Goal: Task Accomplishment & Management: Manage account settings

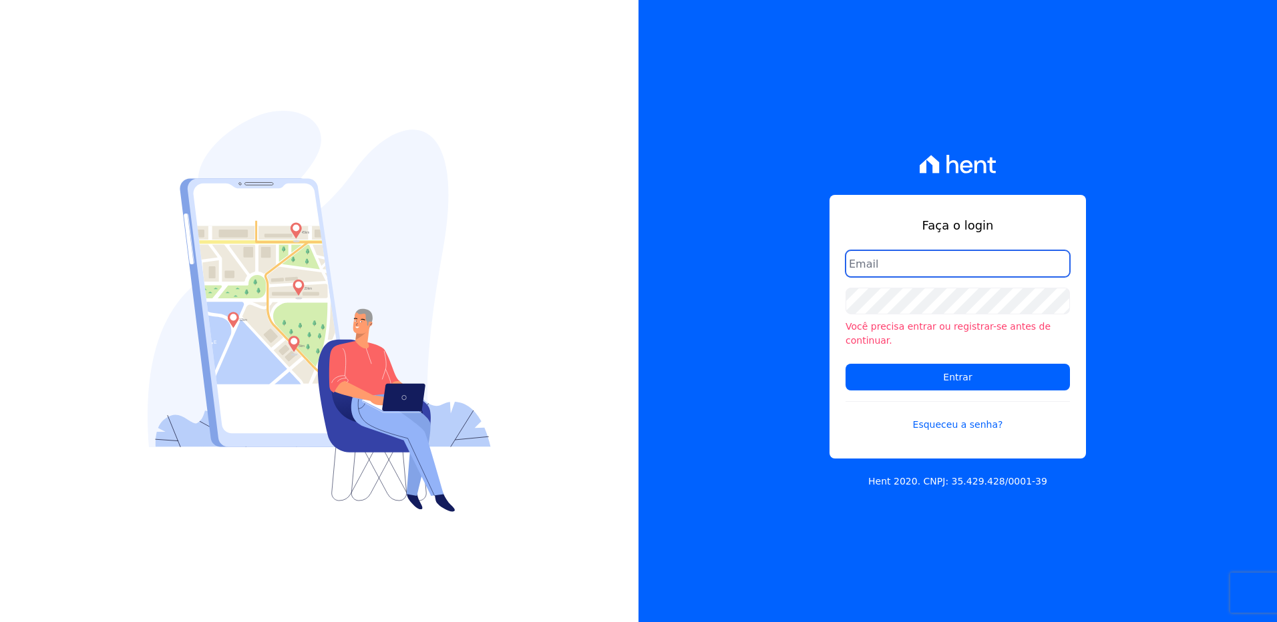
click at [959, 272] on input "email" at bounding box center [957, 263] width 224 height 27
type input "monica.kurose@e-arke.com"
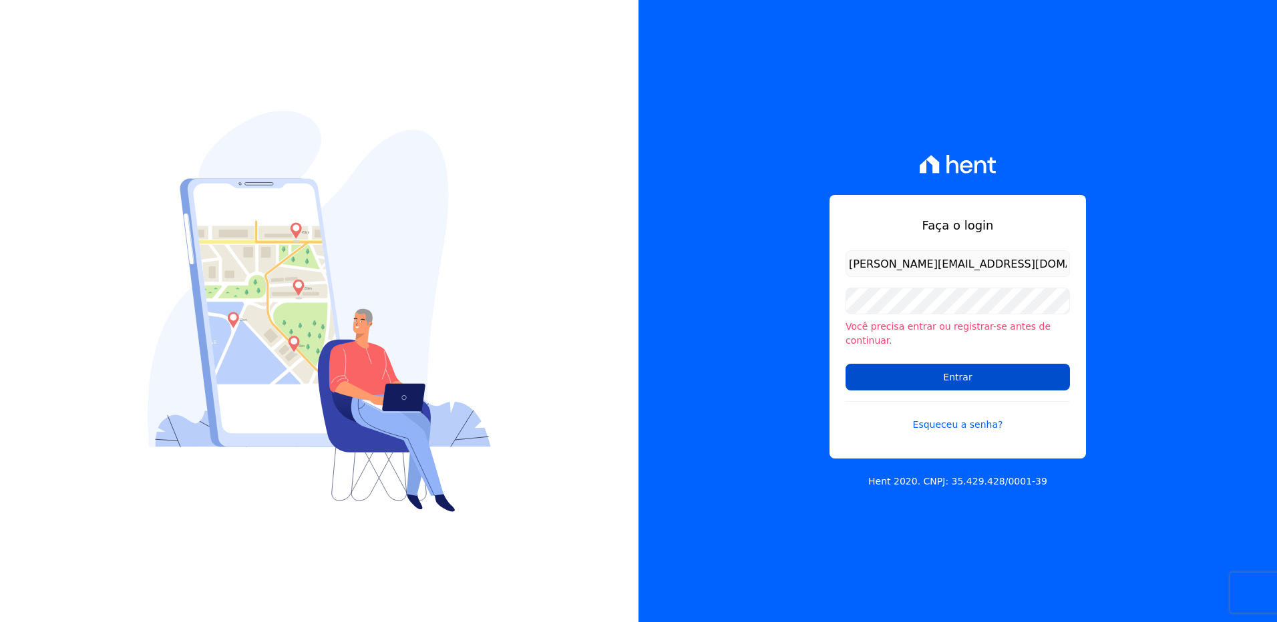
click at [921, 375] on input "Entrar" at bounding box center [957, 377] width 224 height 27
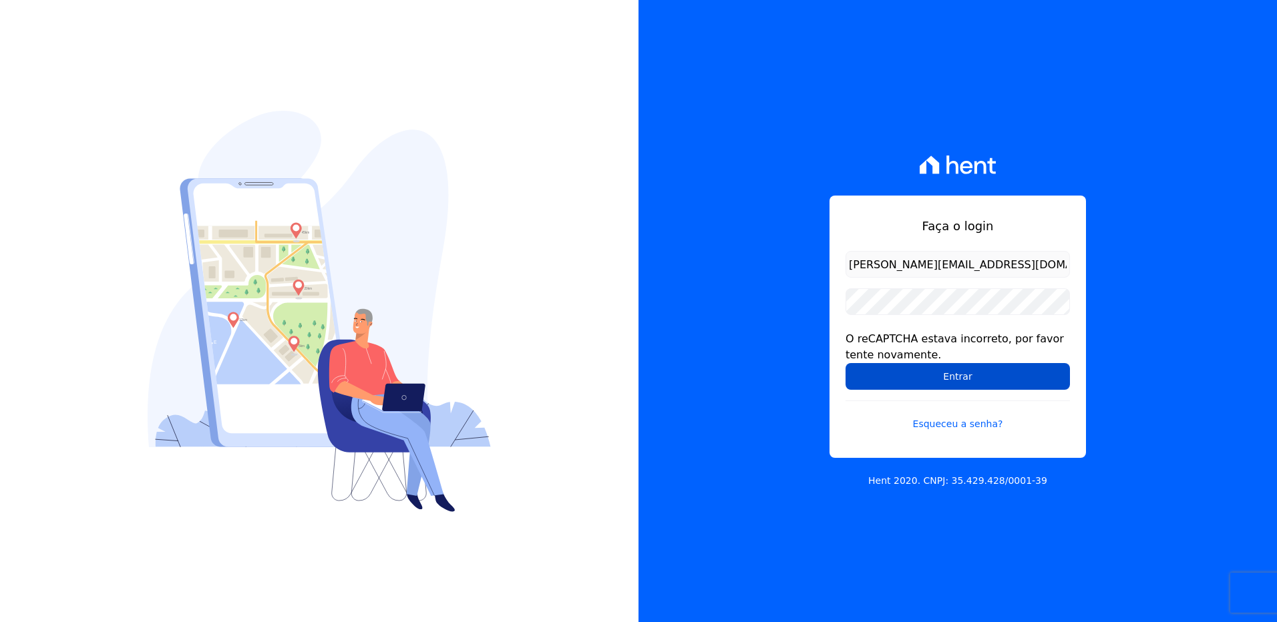
click at [917, 379] on input "Entrar" at bounding box center [957, 376] width 224 height 27
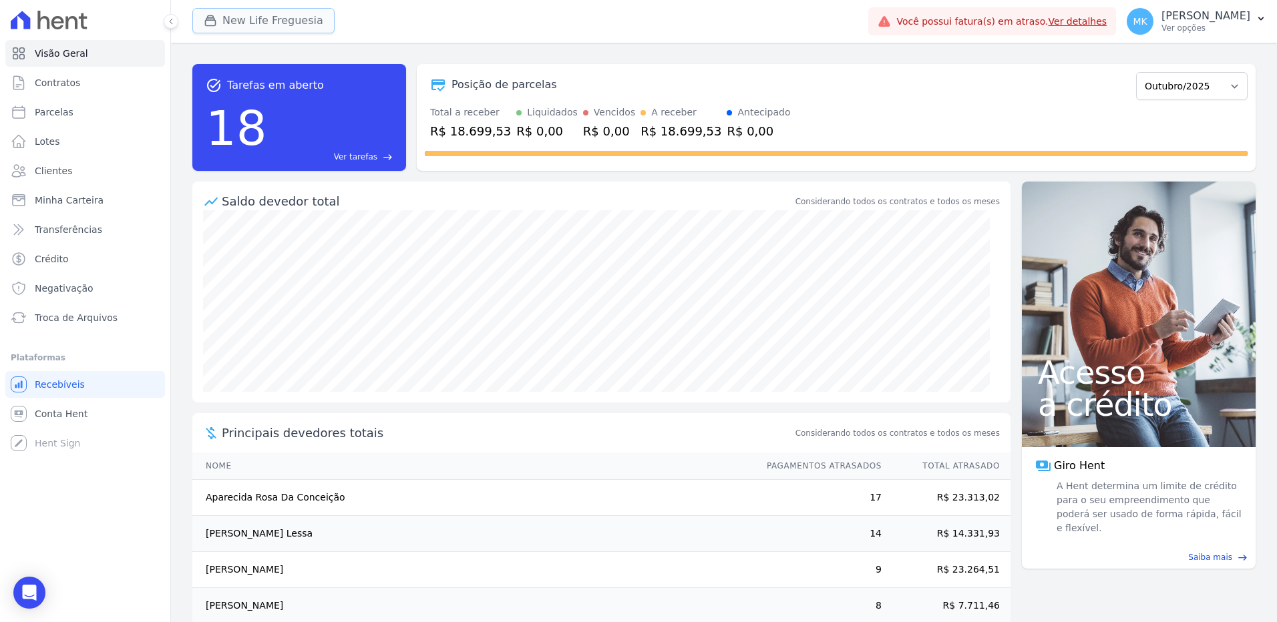
click at [300, 21] on button "New Life Freguesia" at bounding box center [263, 20] width 142 height 25
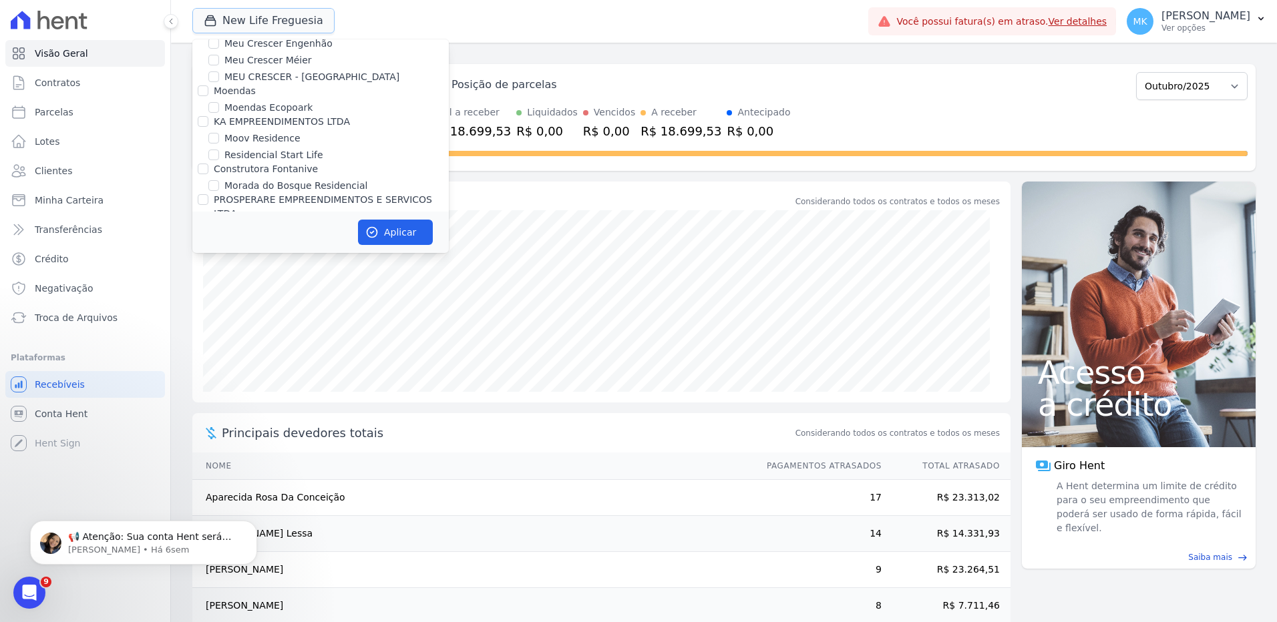
scroll to position [5161, 0]
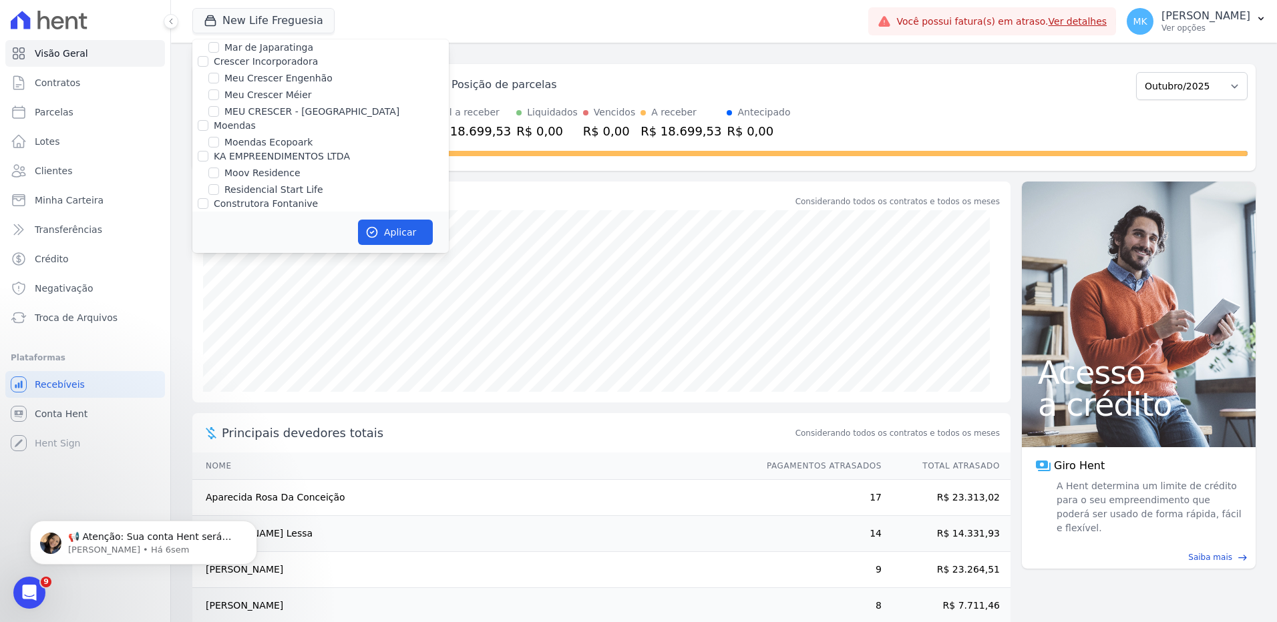
click at [280, 322] on label "New Life Freguesia" at bounding box center [268, 329] width 88 height 14
click at [219, 324] on input "New Life Freguesia" at bounding box center [213, 329] width 11 height 11
checkbox input "false"
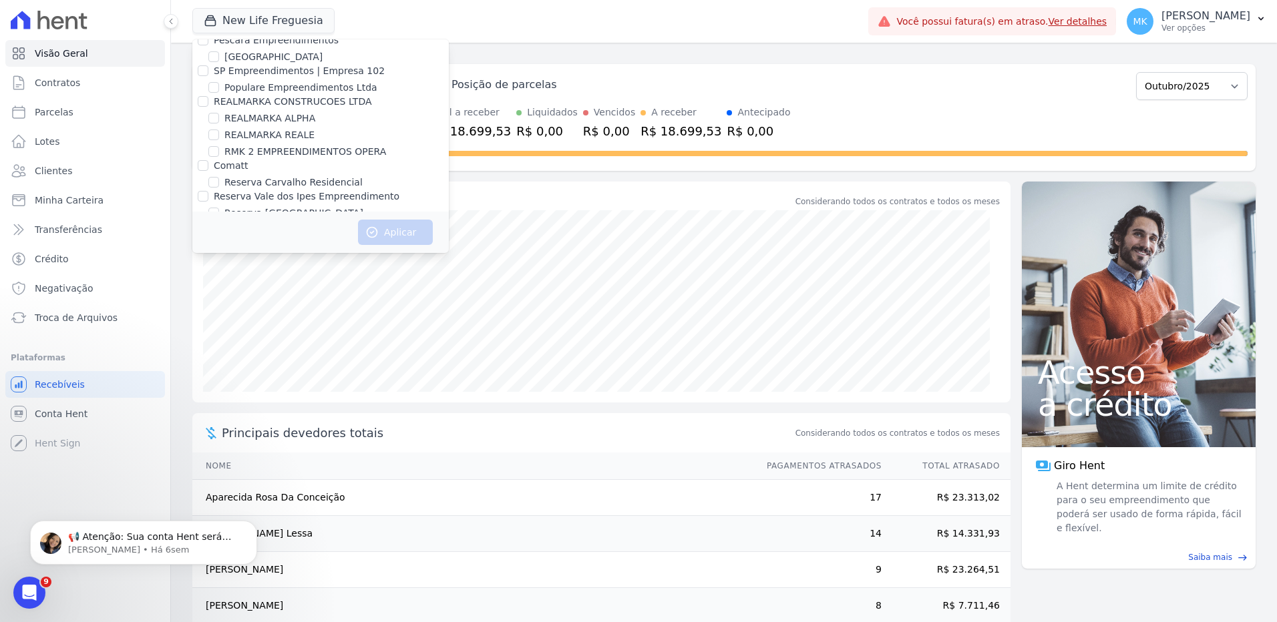
scroll to position [5998, 0]
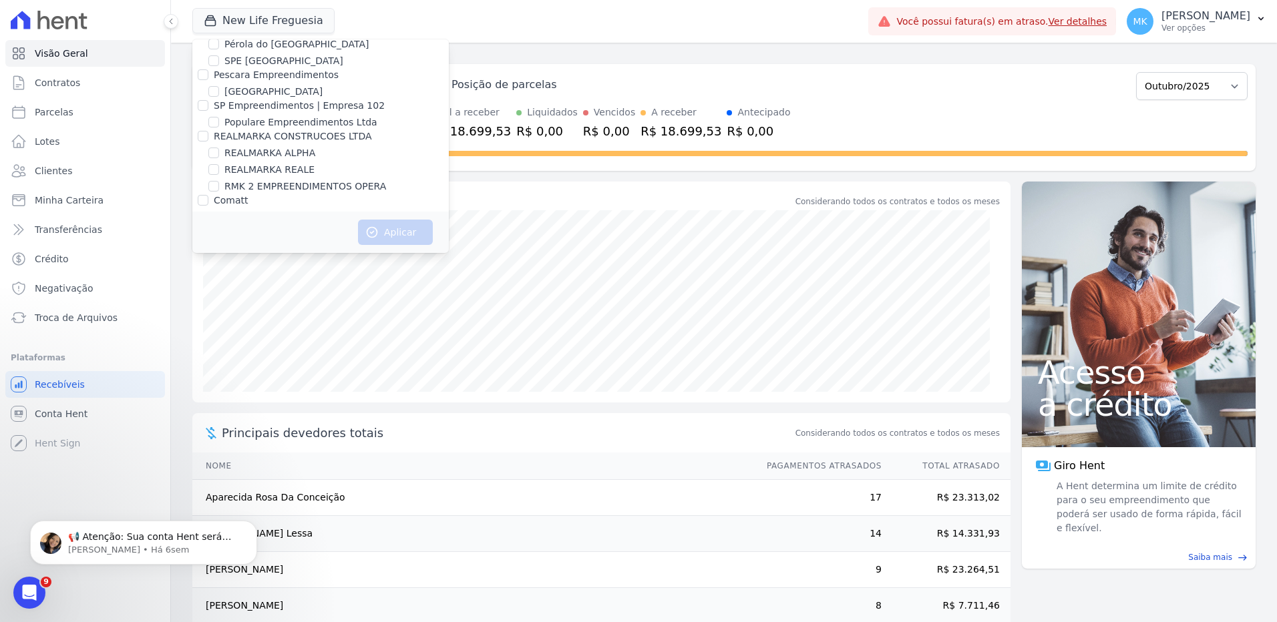
click at [204, 226] on input "Reserva Vale dos Ipes Empreendimento" at bounding box center [203, 231] width 11 height 11
checkbox input "true"
click at [378, 232] on icon "button" at bounding box center [371, 232] width 13 height 13
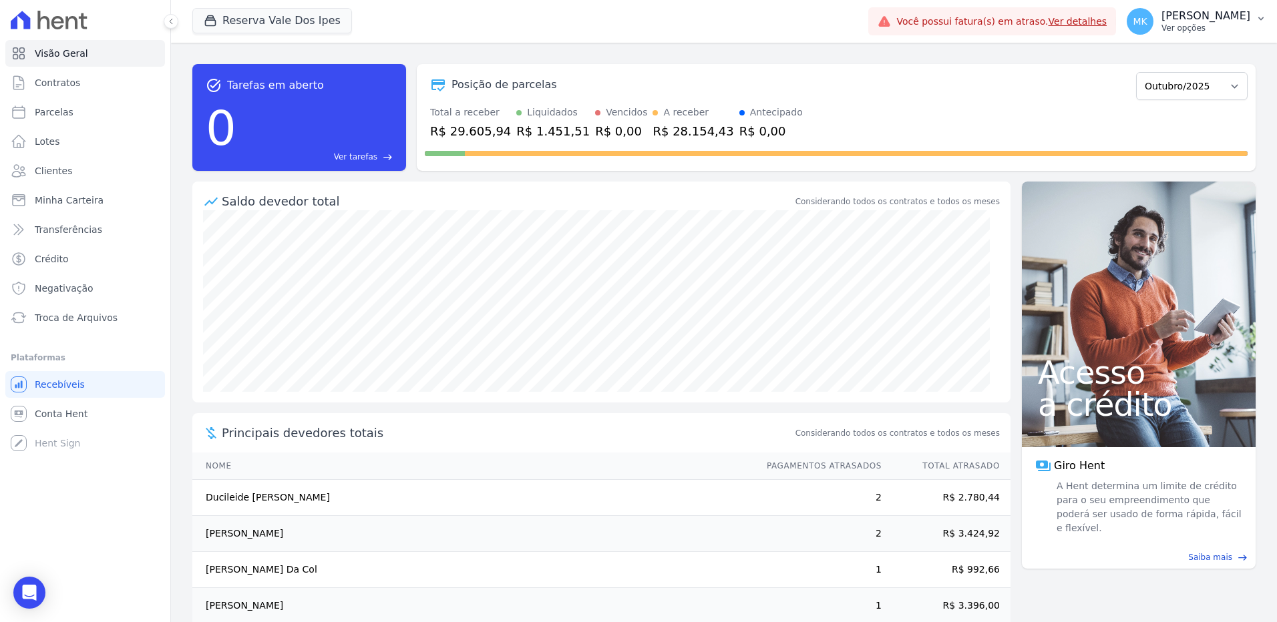
click at [1228, 11] on p "[PERSON_NAME]" at bounding box center [1205, 15] width 89 height 13
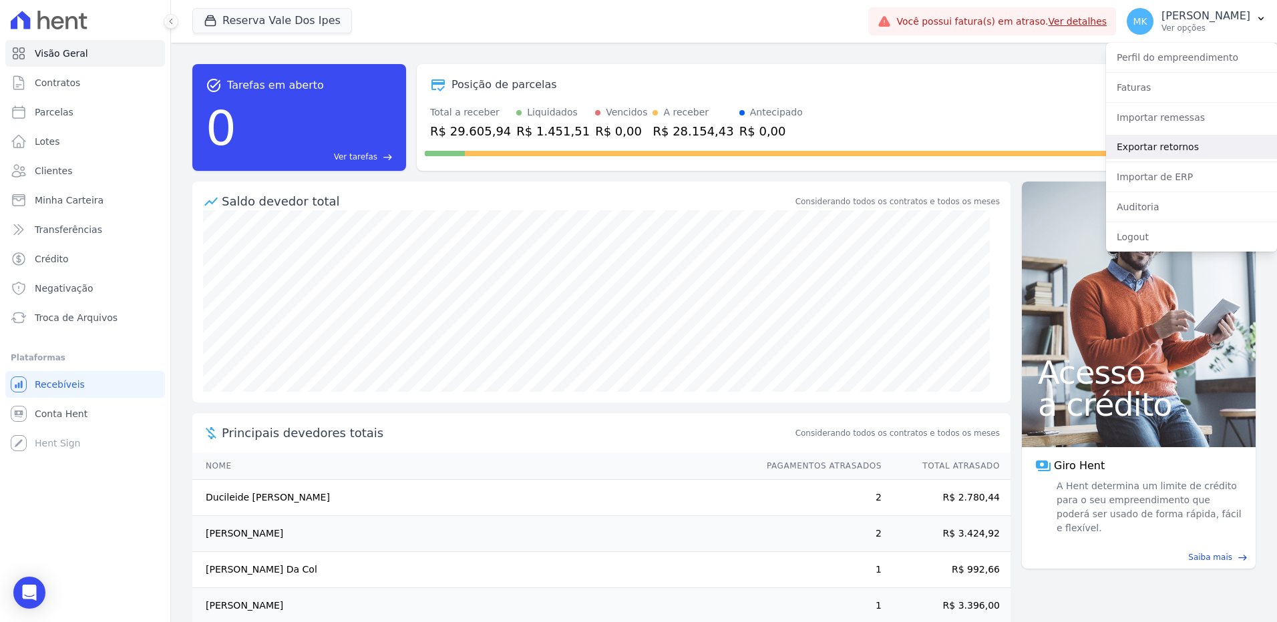
click at [1156, 146] on link "Exportar retornos" at bounding box center [1191, 147] width 171 height 24
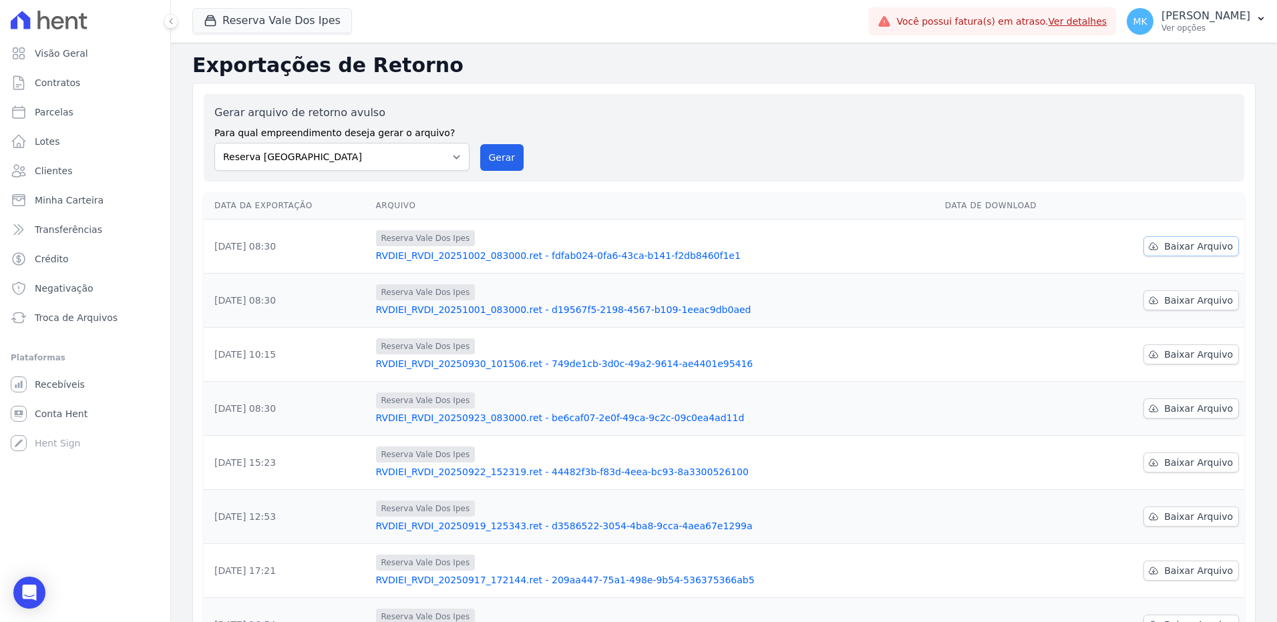
click at [1198, 245] on span "Baixar Arquivo" at bounding box center [1198, 246] width 69 height 13
click at [264, 27] on button "Reserva Vale Dos Ipes" at bounding box center [272, 20] width 160 height 25
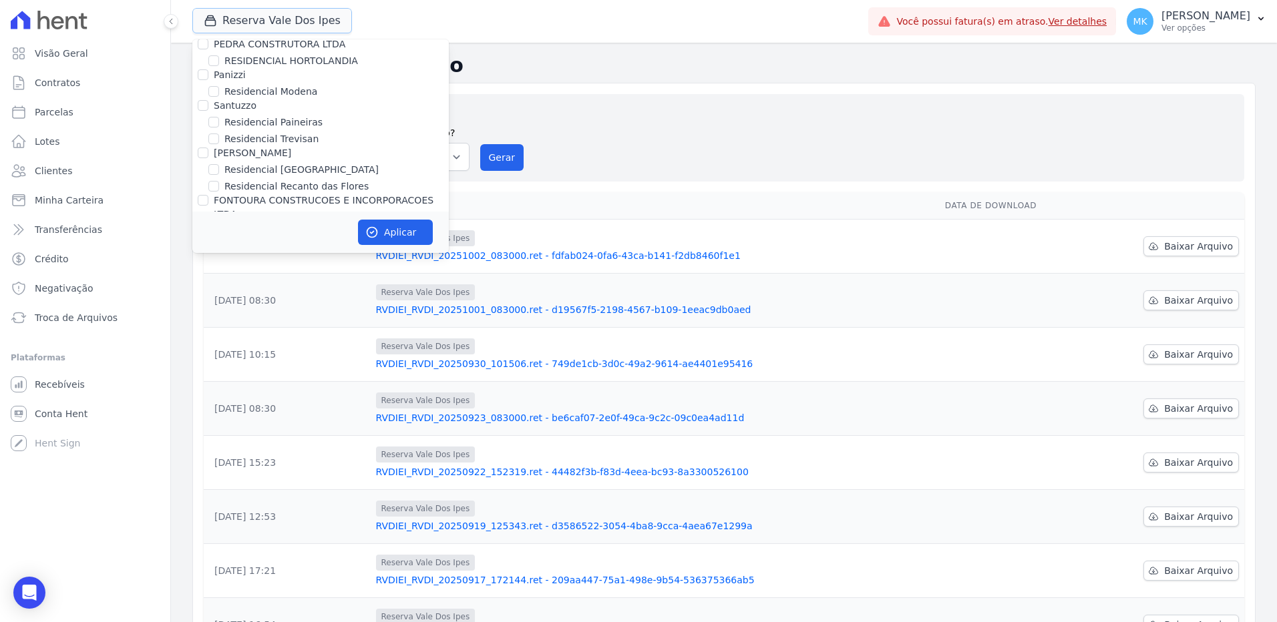
scroll to position [6067, 0]
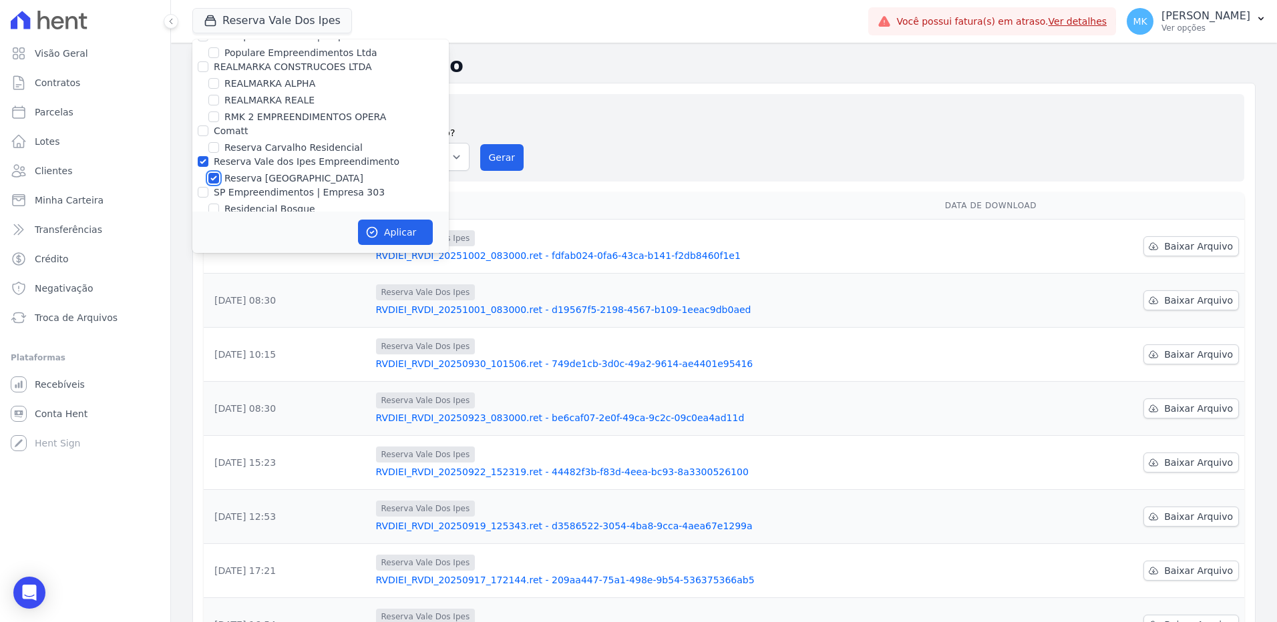
click at [218, 173] on input "Reserva [GEOGRAPHIC_DATA]" at bounding box center [213, 178] width 11 height 11
checkbox input "false"
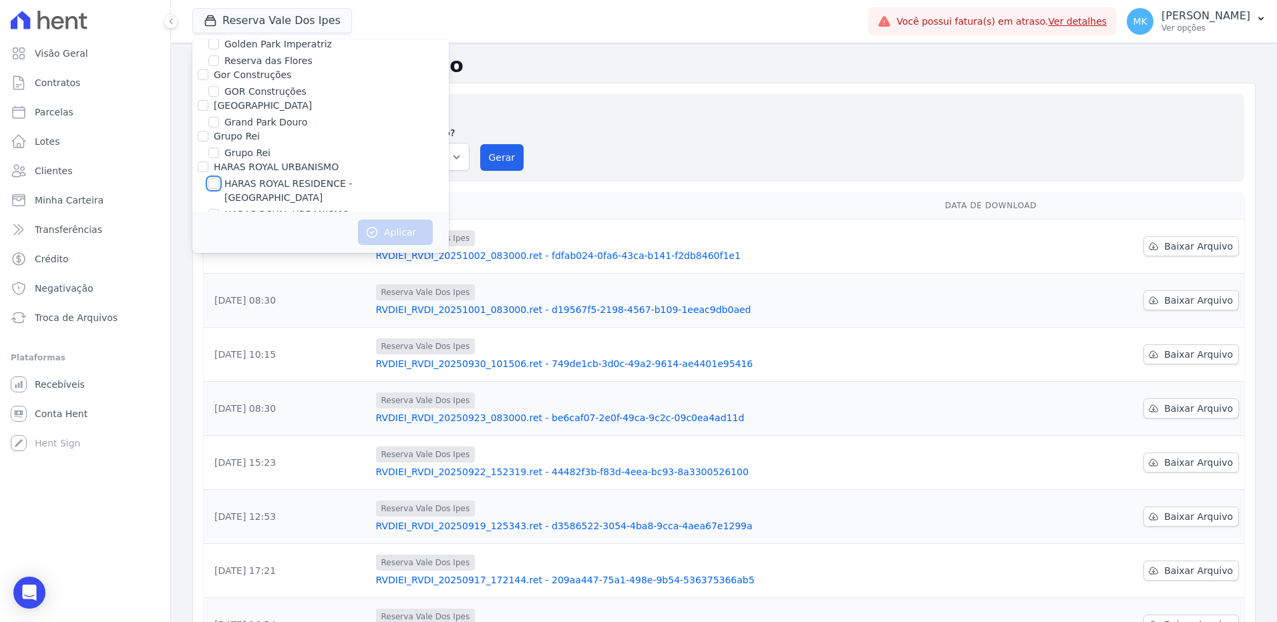
click at [215, 178] on input "HARAS ROYAL RESIDENCE - [GEOGRAPHIC_DATA]" at bounding box center [213, 183] width 11 height 11
checkbox input "true"
click at [391, 231] on button "Aplicar" at bounding box center [395, 232] width 75 height 25
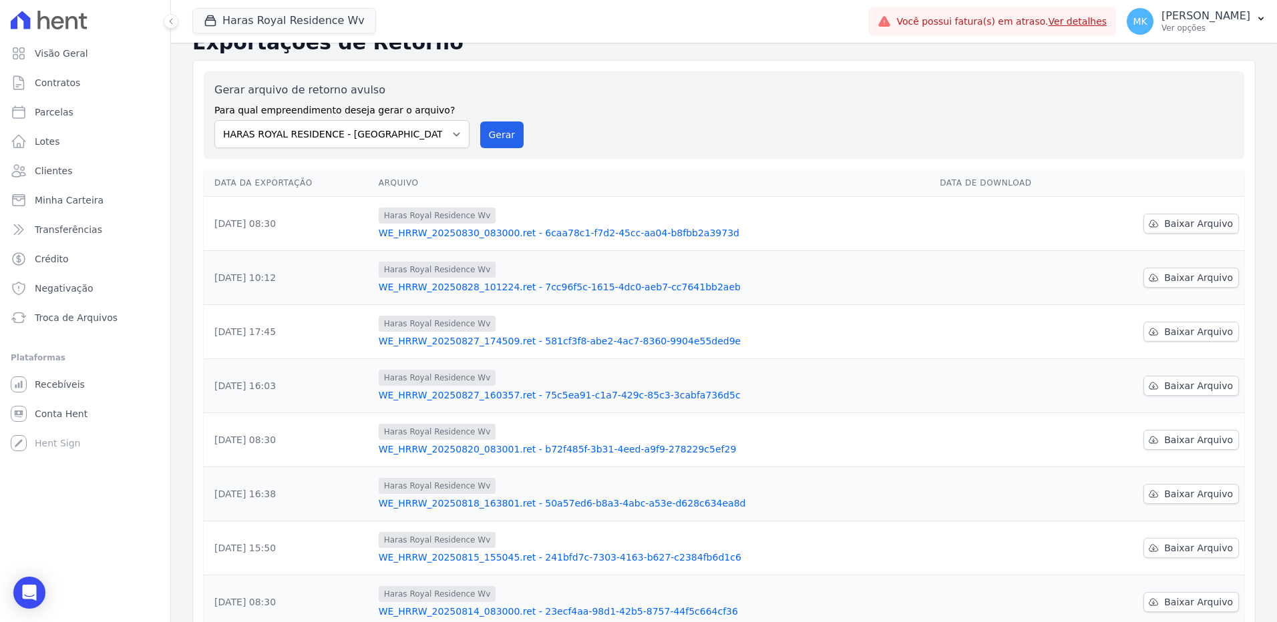
scroll to position [0, 0]
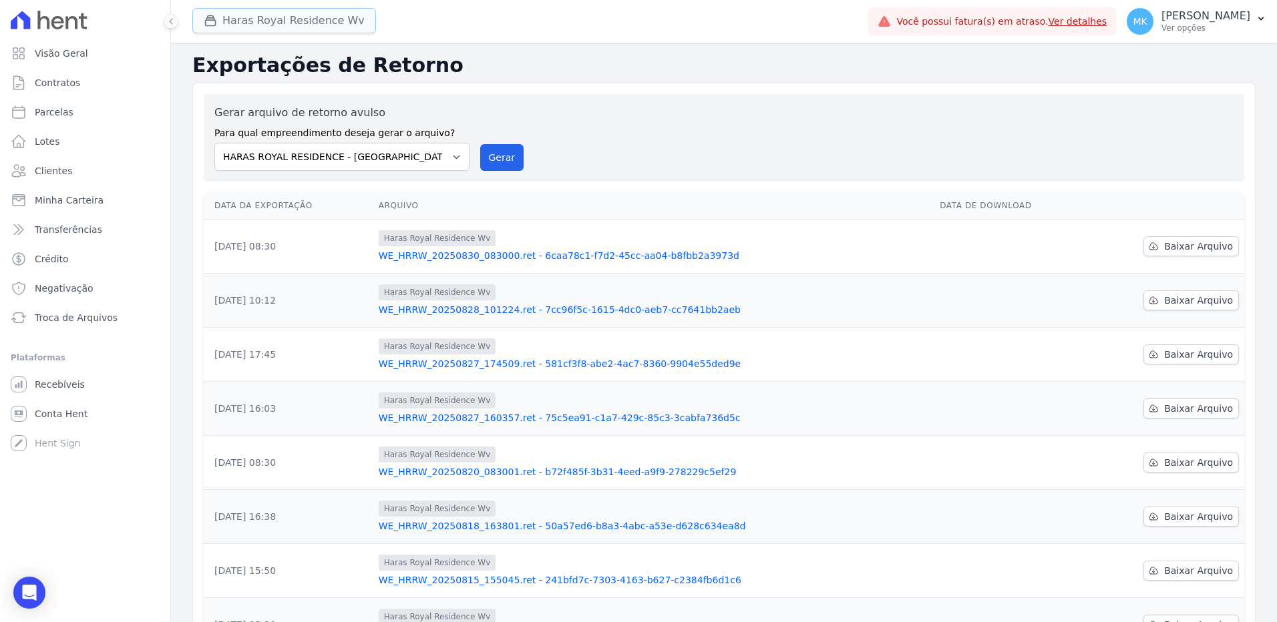
click at [282, 18] on button "Haras Royal Residence Wv" at bounding box center [284, 20] width 184 height 25
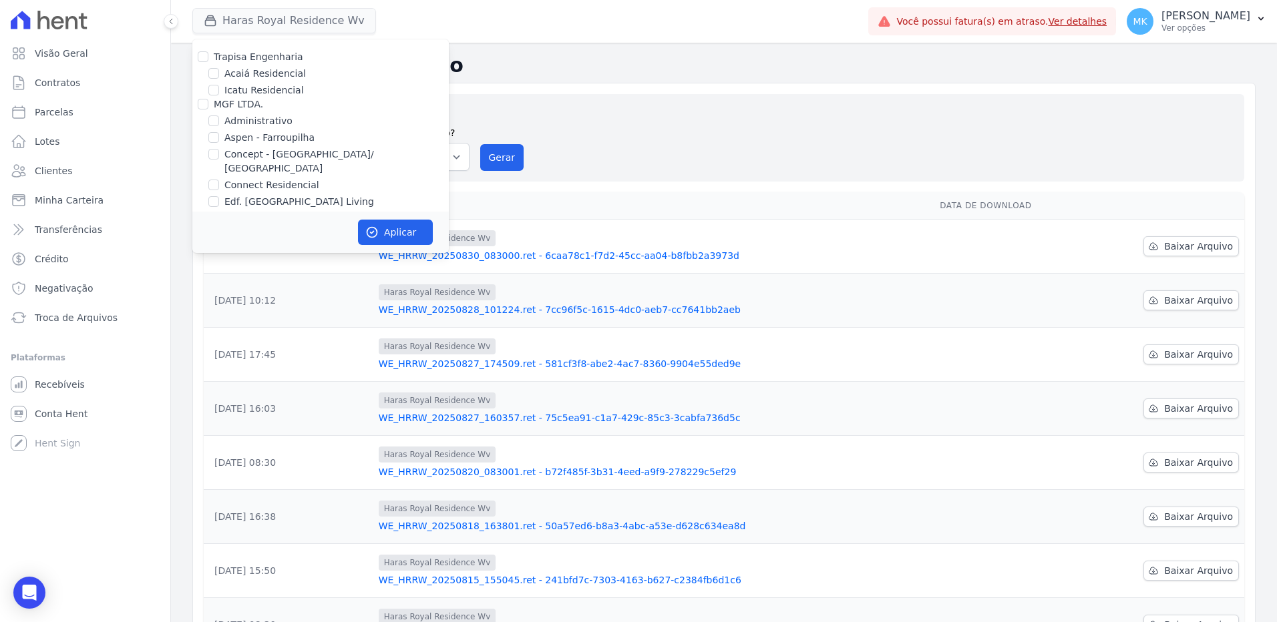
scroll to position [3742, 0]
click at [215, 178] on input "HARAS ROYAL RESIDENCE - [GEOGRAPHIC_DATA]" at bounding box center [213, 183] width 11 height 11
checkbox input "false"
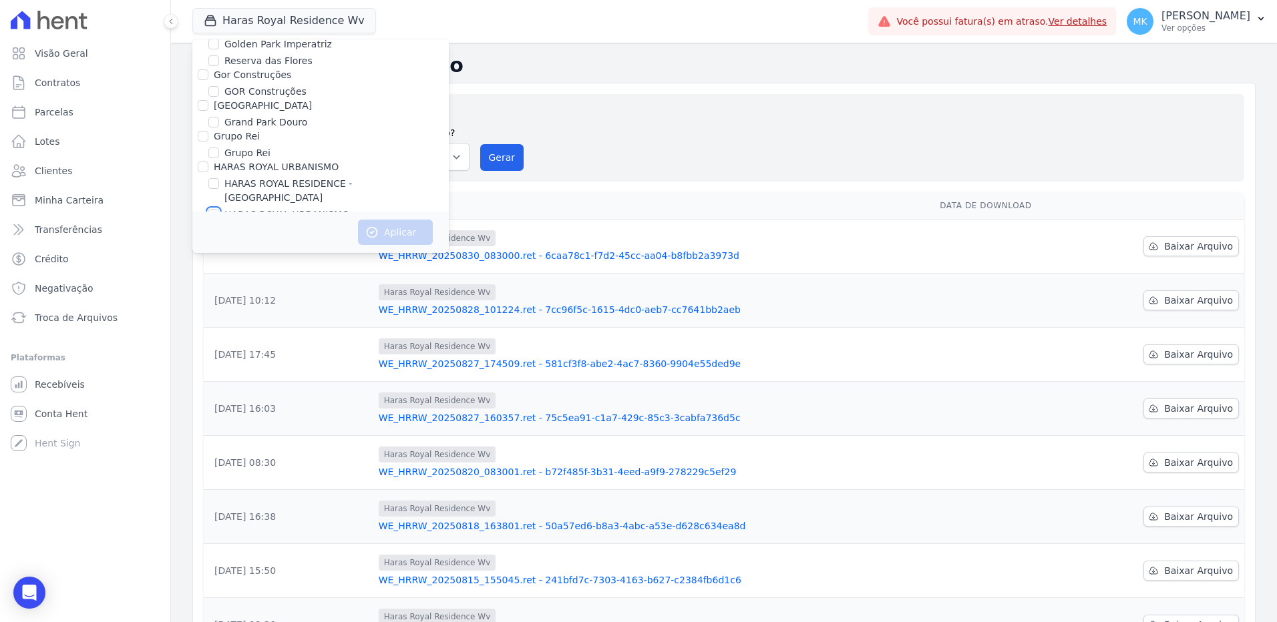
click at [215, 209] on input "HARAS ROYAL URBANISMO" at bounding box center [213, 214] width 11 height 11
checkbox input "true"
click at [374, 232] on icon "button" at bounding box center [371, 232] width 13 height 13
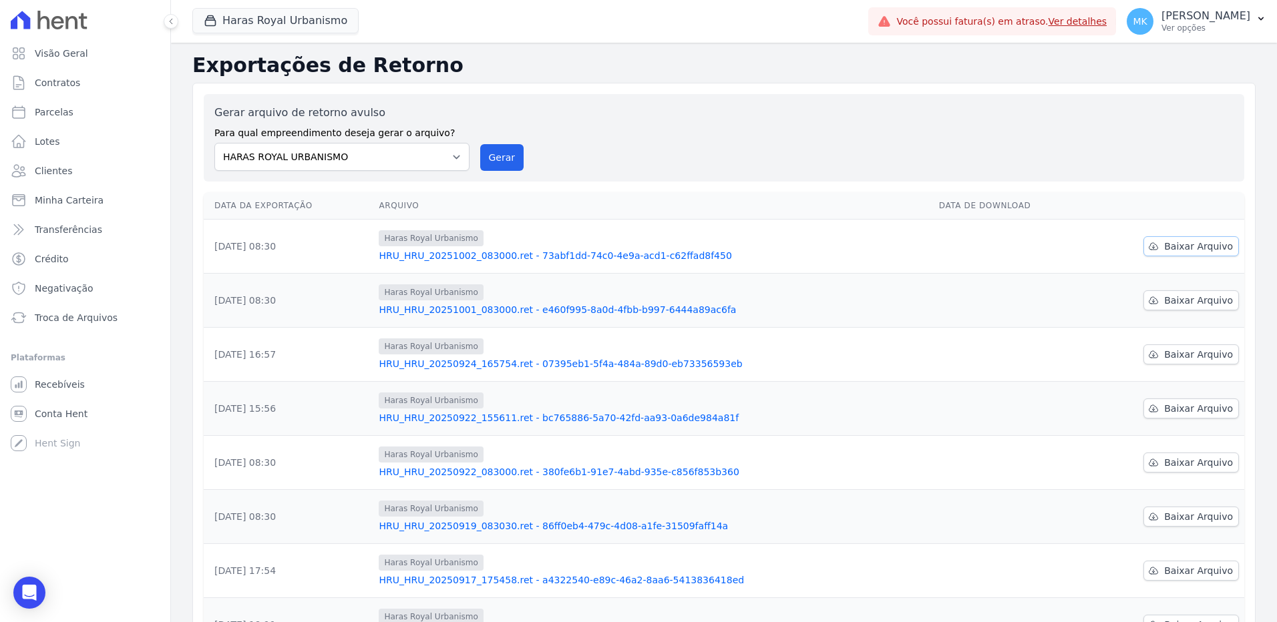
click at [1188, 244] on span "Baixar Arquivo" at bounding box center [1198, 246] width 69 height 13
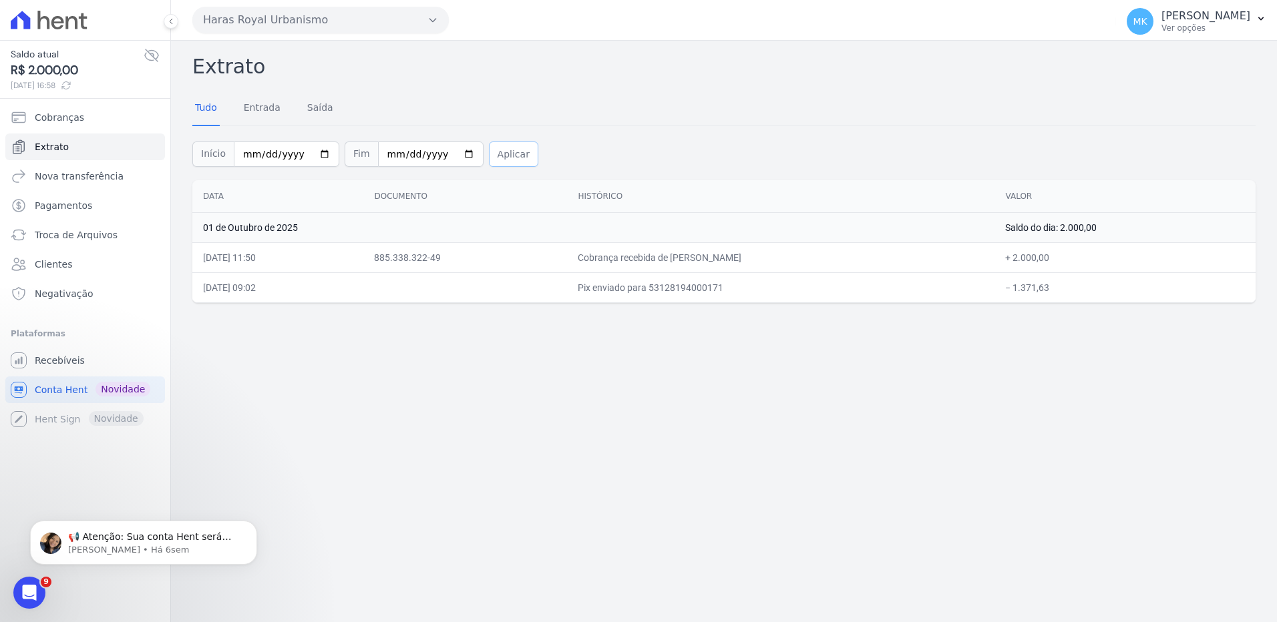
click at [499, 152] on button "Aplicar" at bounding box center [513, 154] width 49 height 25
click at [489, 154] on button "Aplicar" at bounding box center [513, 154] width 49 height 25
click at [314, 152] on input "2025-10-01" at bounding box center [286, 154] width 105 height 25
type input "[DATE]"
click at [489, 158] on button "Aplicar" at bounding box center [513, 154] width 49 height 25
